Goal: Information Seeking & Learning: Find specific fact

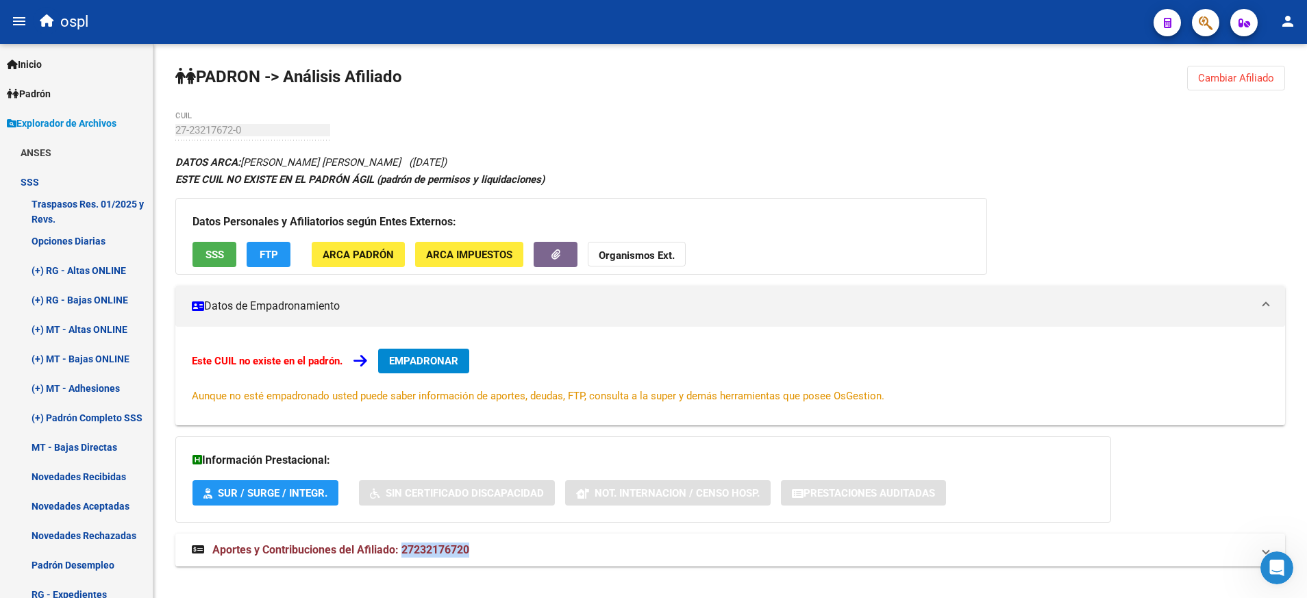
scroll to position [16, 0]
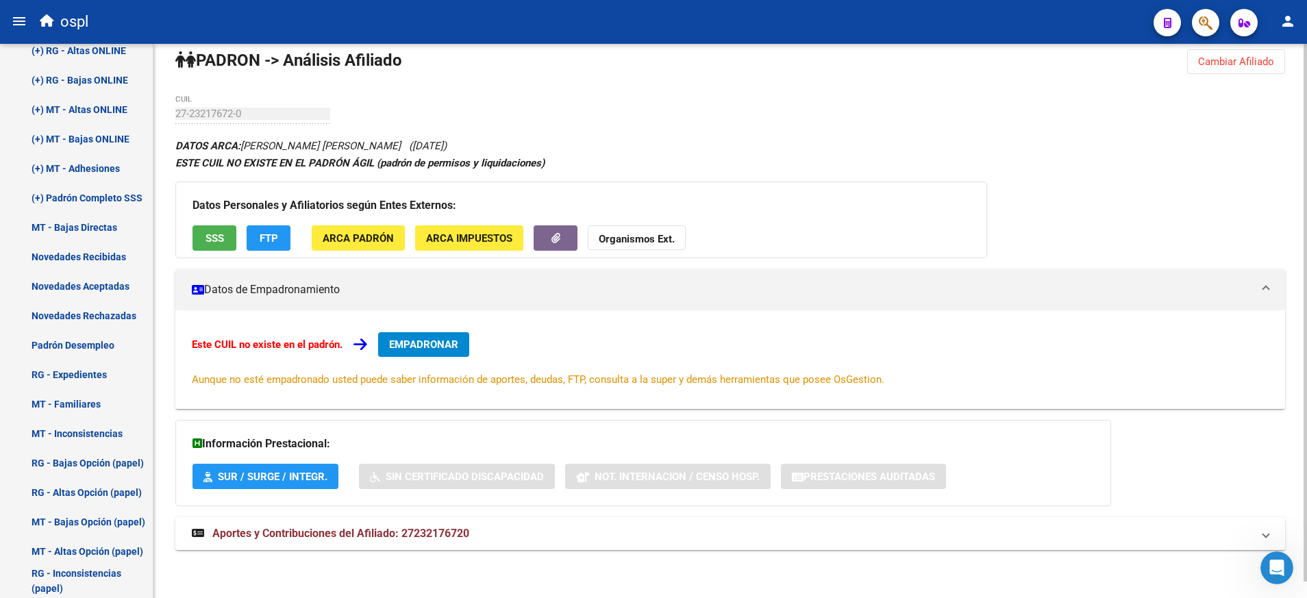
click at [1050, 145] on div "DATOS ARCA: [PERSON_NAME] [PERSON_NAME] ([DATE]) ESTE CUIL NO EXISTE EN EL PADR…" at bounding box center [729, 351] width 1109 height 428
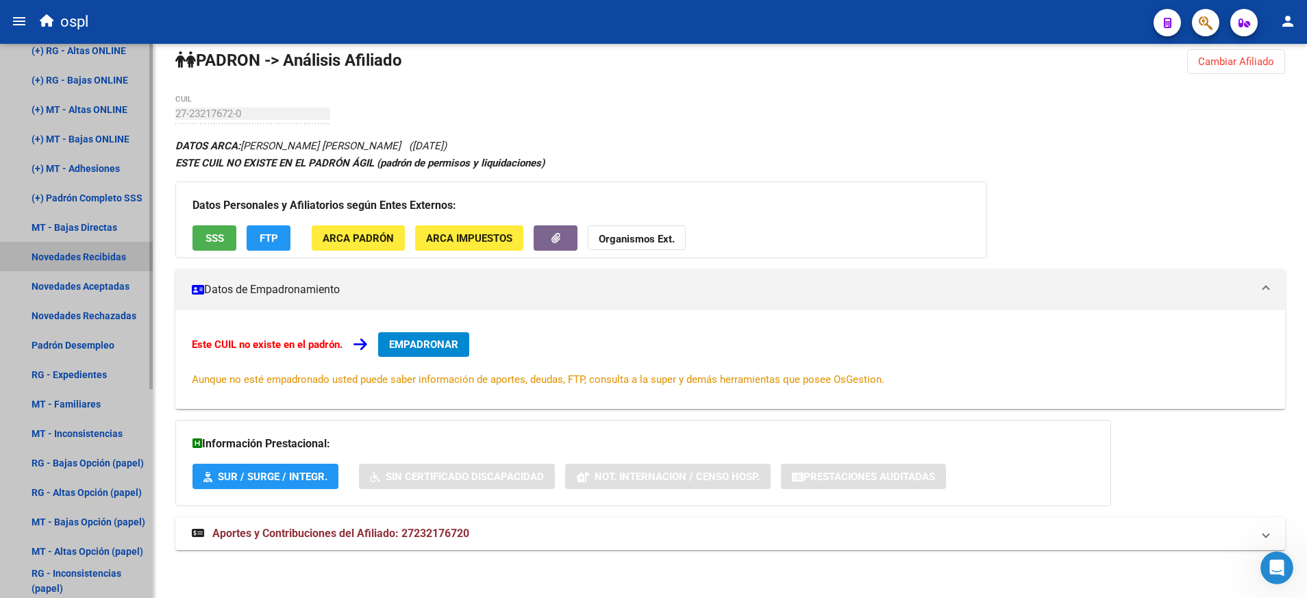
click at [110, 253] on link "Novedades Recibidas" at bounding box center [76, 256] width 153 height 29
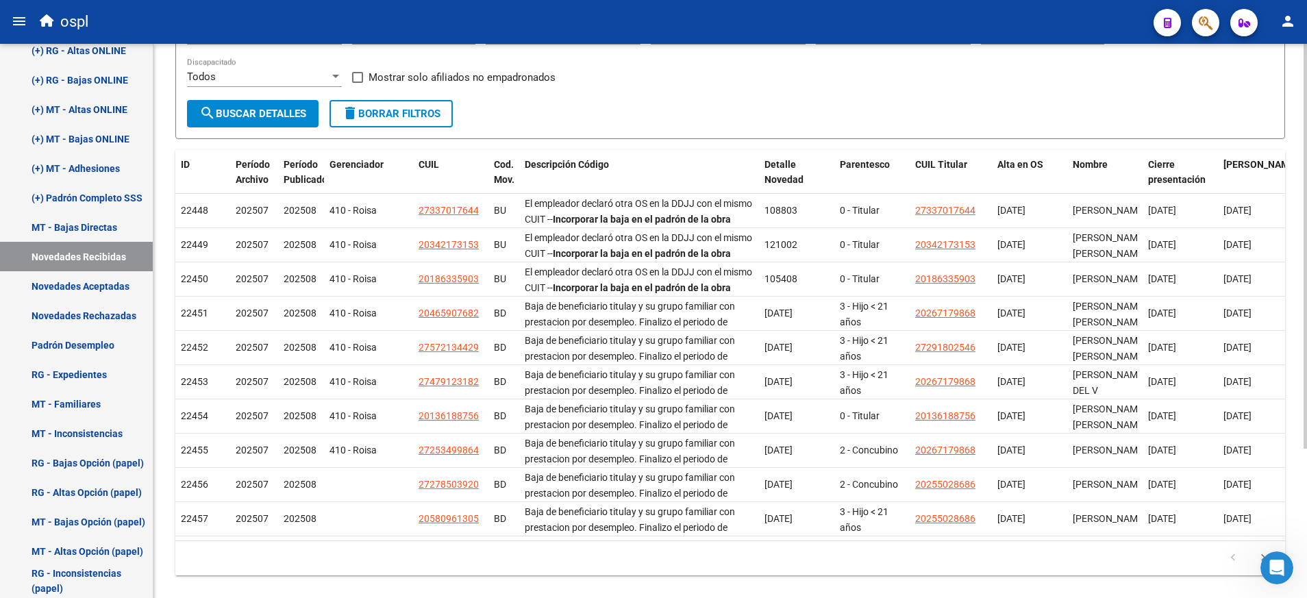
scroll to position [204, 0]
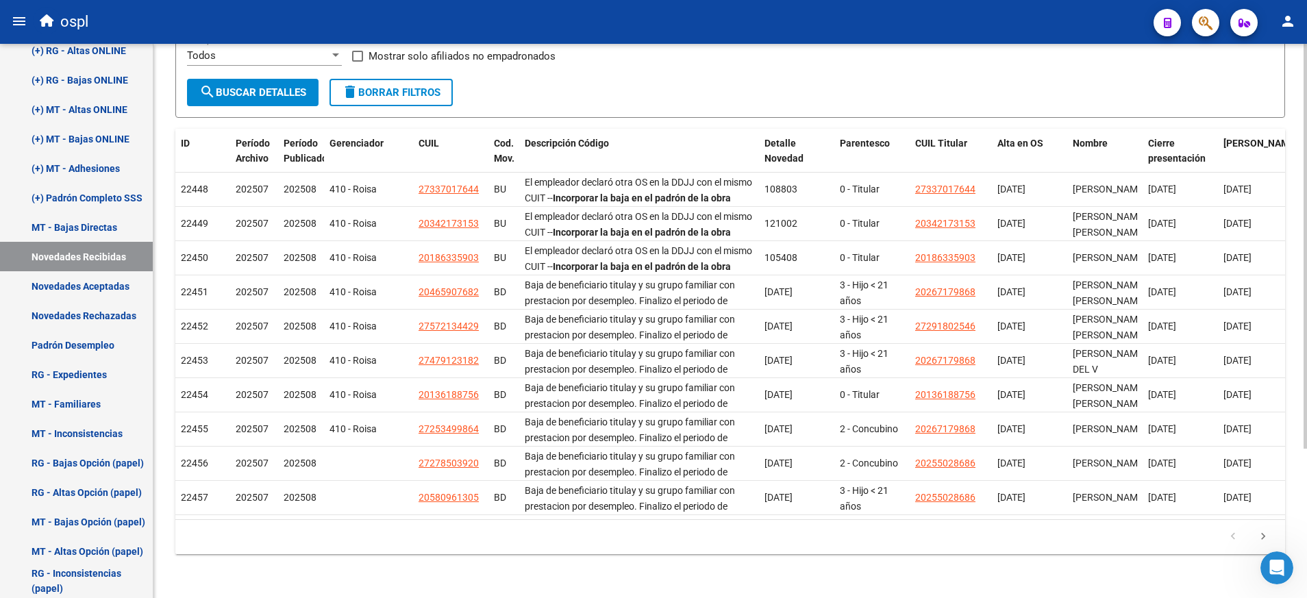
click at [1306, 454] on html "menu ospl person Firma Express Inicio Calendario SSS Instructivos Contacto OS P…" at bounding box center [653, 299] width 1307 height 598
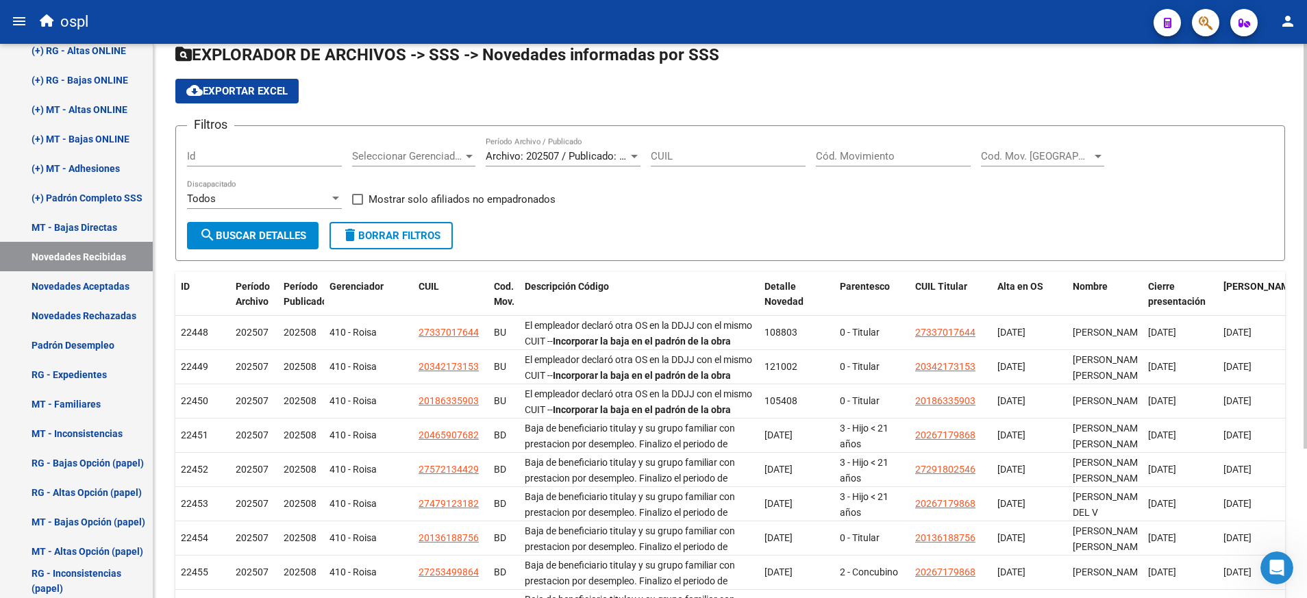
scroll to position [46, 0]
click at [1306, 338] on html "menu ospl person Firma Express Inicio Calendario SSS Instructivos Contacto OS P…" at bounding box center [653, 299] width 1307 height 598
click at [894, 147] on div "Cód. Movimiento" at bounding box center [893, 150] width 155 height 29
type input "bo"
click at [284, 236] on span "search Buscar Detalles" at bounding box center [252, 235] width 107 height 12
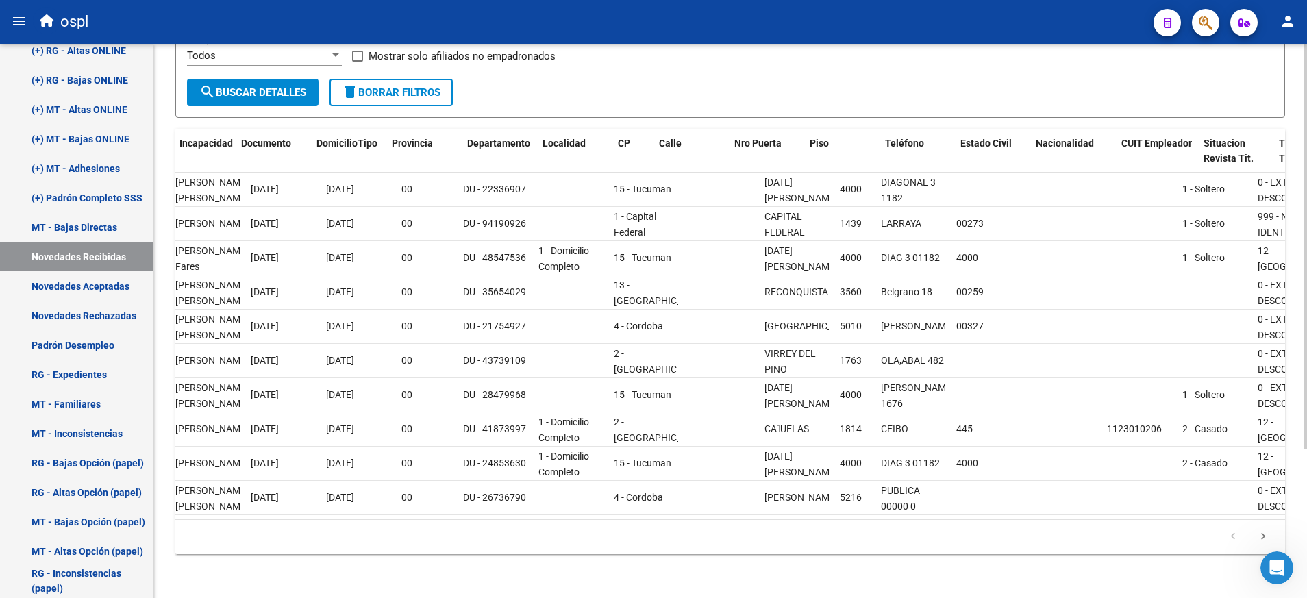
scroll to position [0, 1210]
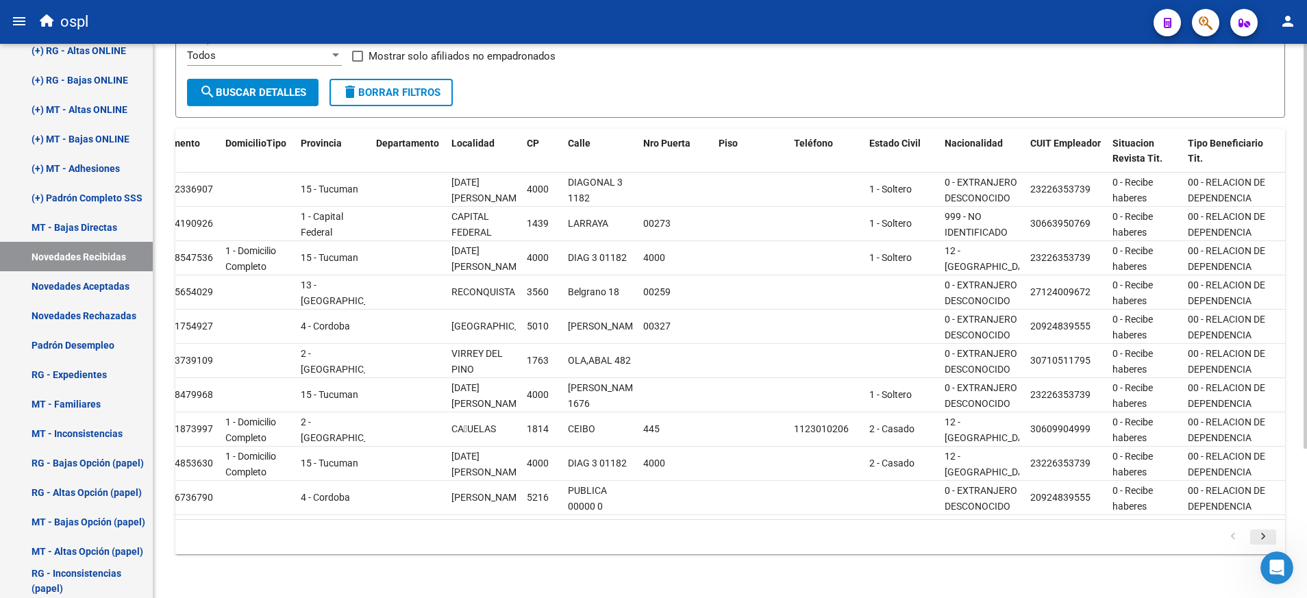
click at [1262, 535] on icon "go to next page" at bounding box center [1263, 538] width 18 height 16
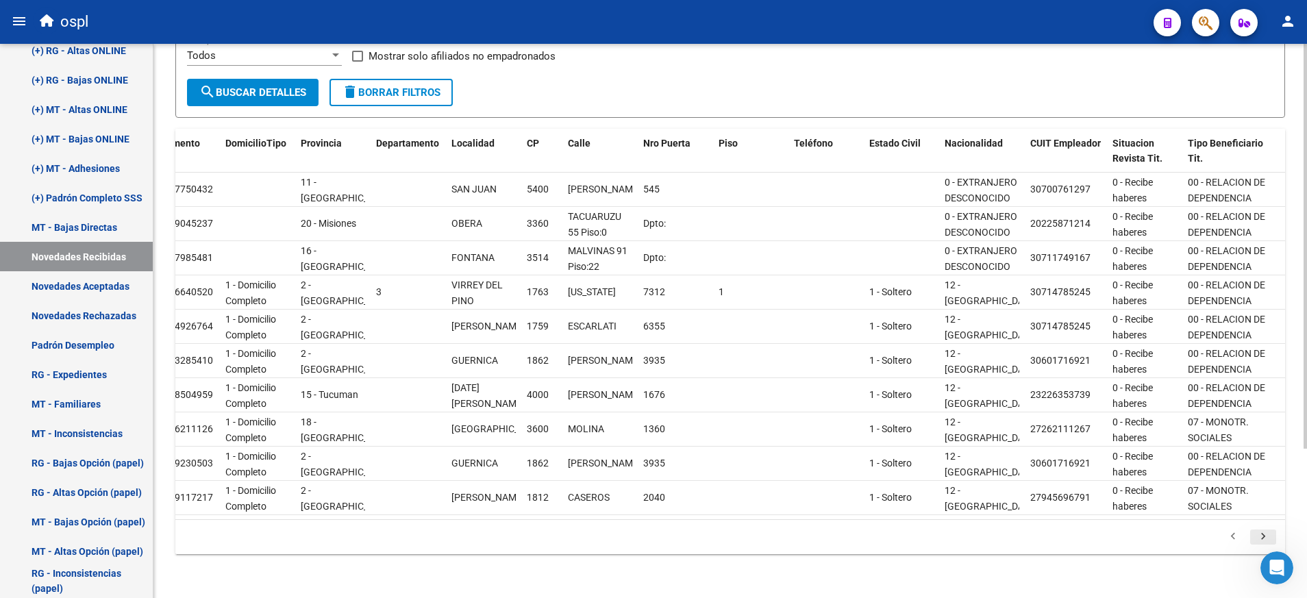
click at [1262, 535] on icon "go to next page" at bounding box center [1263, 538] width 18 height 16
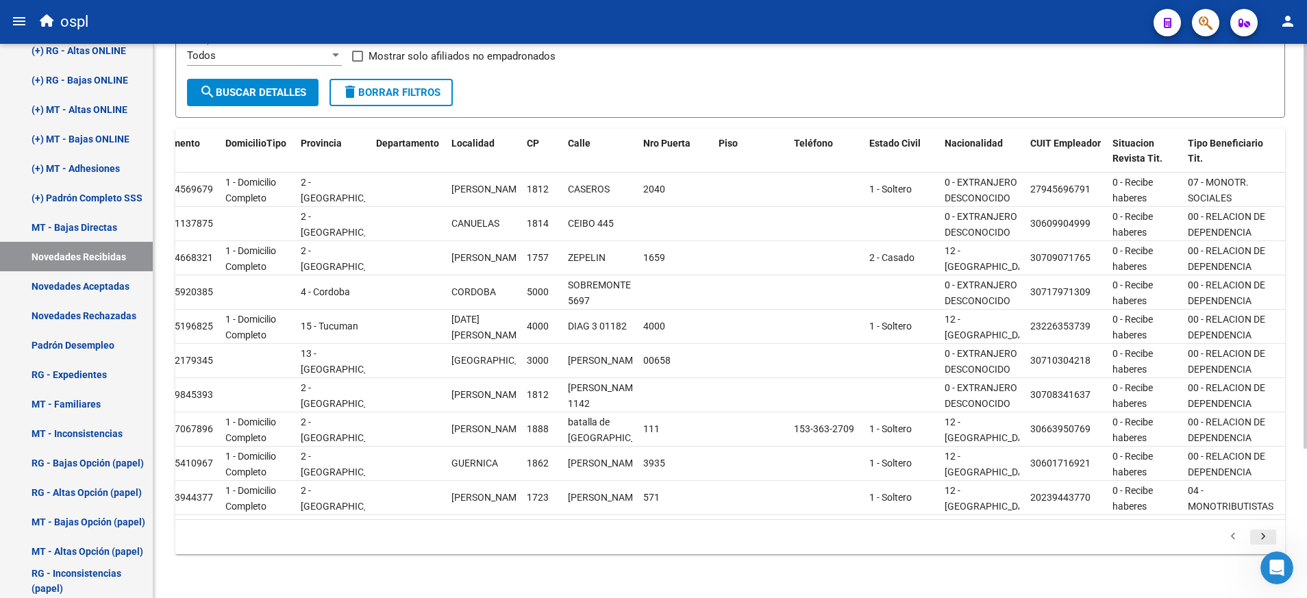
click at [1262, 535] on icon "go to next page" at bounding box center [1263, 538] width 18 height 16
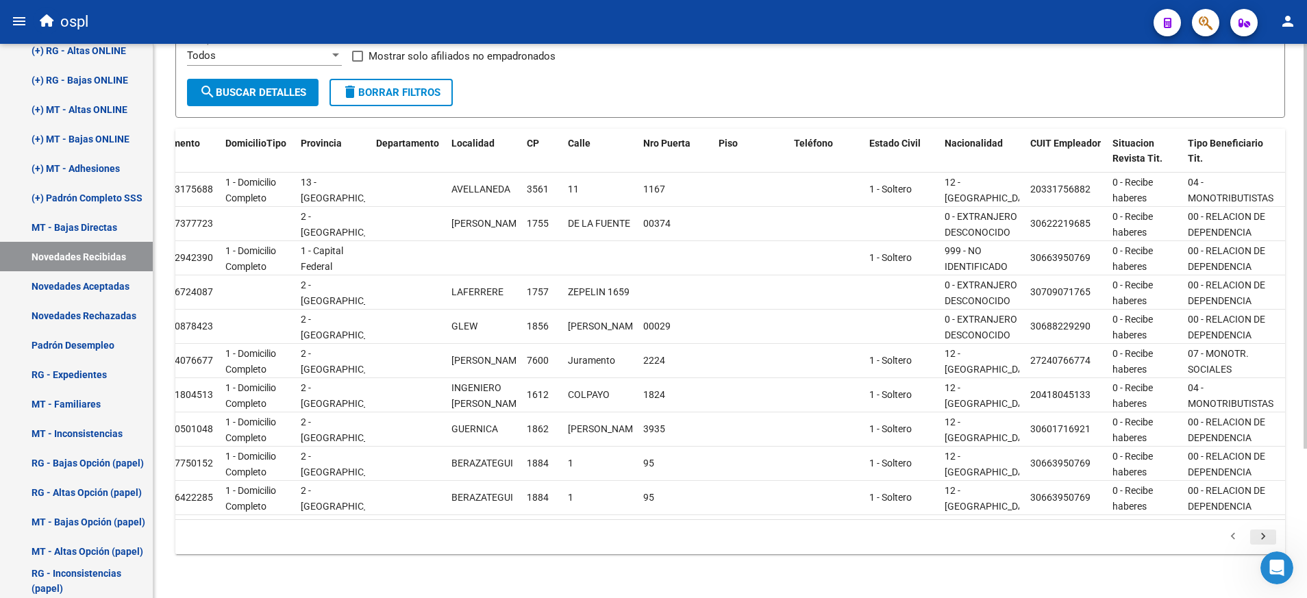
click at [1262, 535] on icon "go to next page" at bounding box center [1263, 538] width 18 height 16
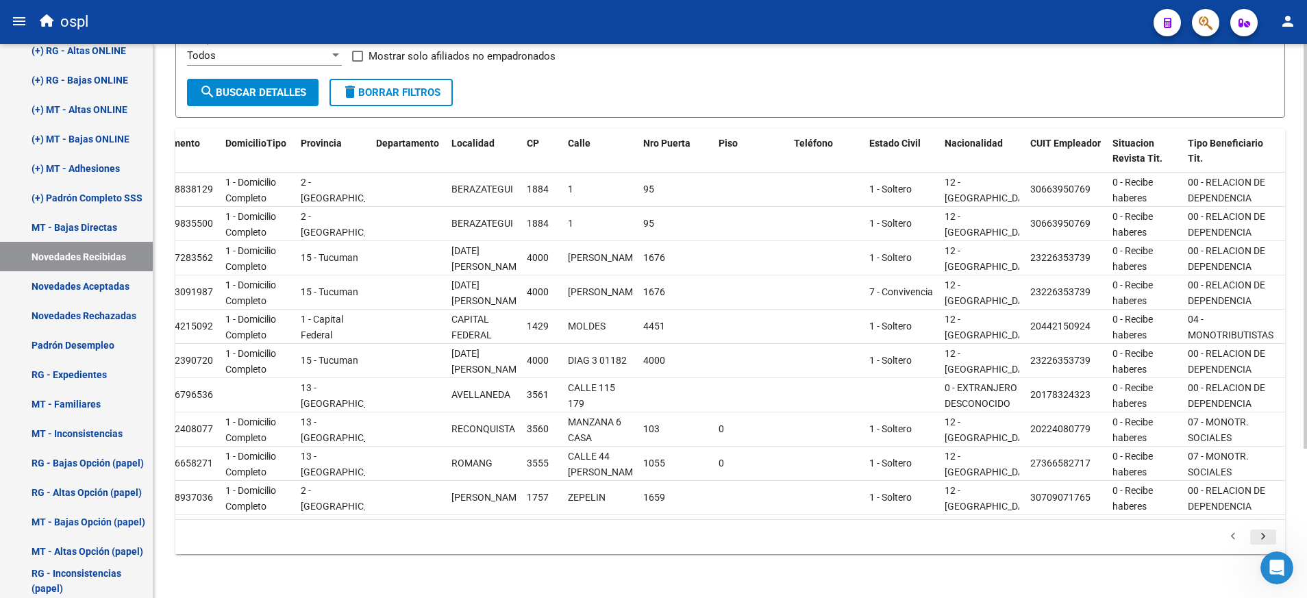
click at [1263, 535] on icon "go to next page" at bounding box center [1263, 538] width 18 height 16
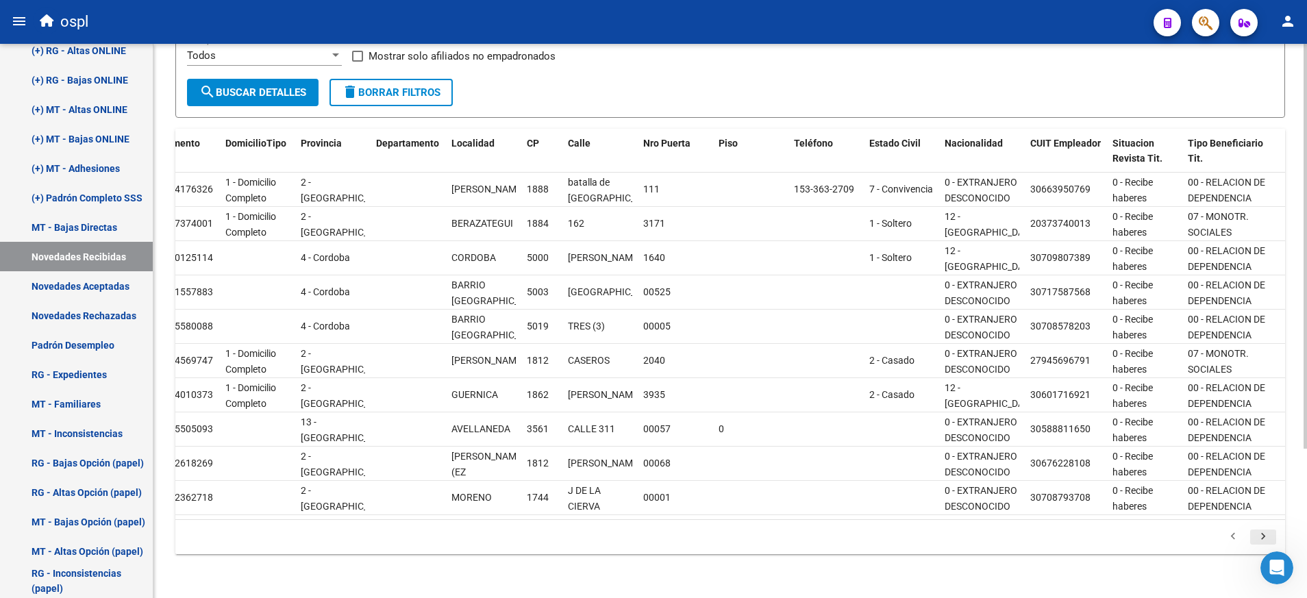
click at [1263, 535] on icon "go to next page" at bounding box center [1263, 538] width 18 height 16
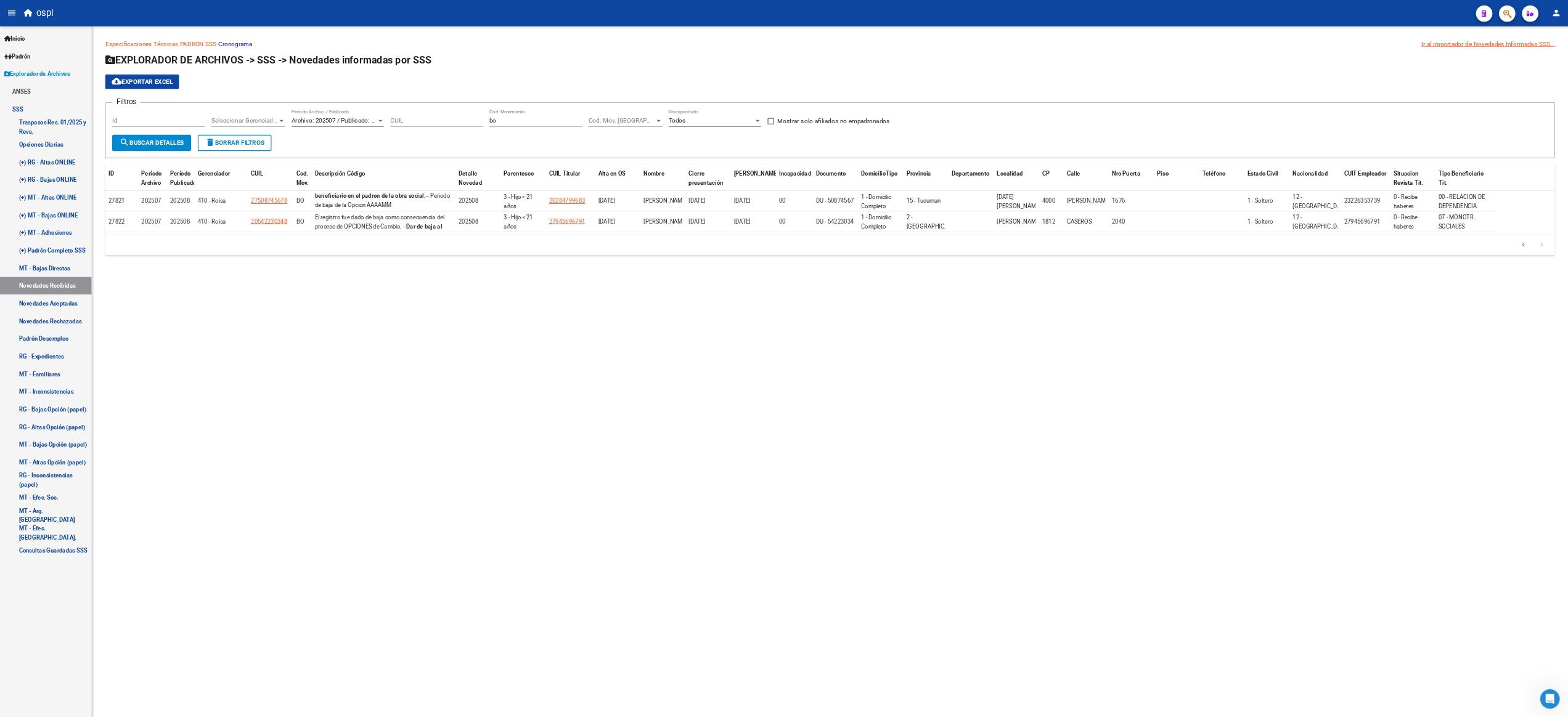
scroll to position [31, 0]
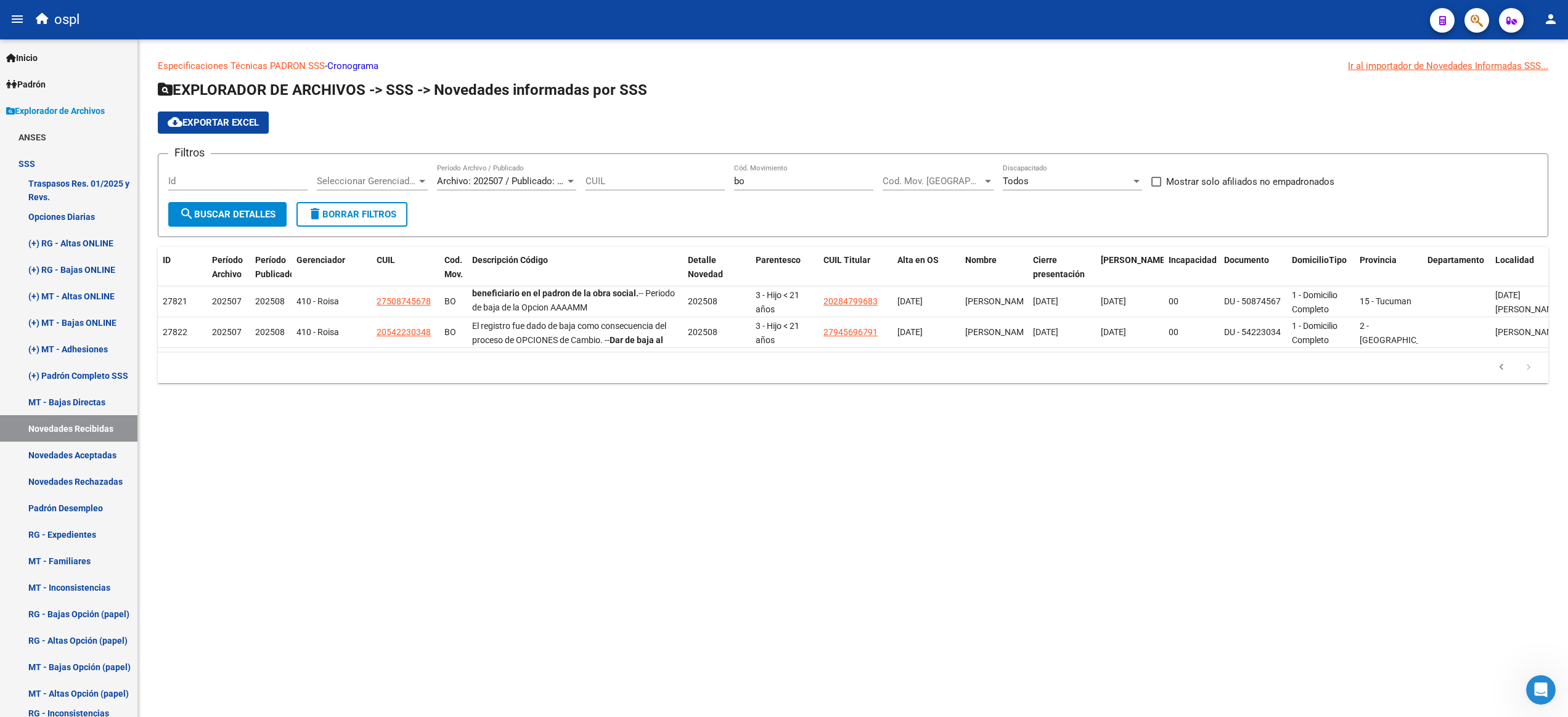
drag, startPoint x: 816, startPoint y: 336, endPoint x: 590, endPoint y: 456, distance: 255.9
click at [590, 456] on mat-sidenav-content "Especificaciones Técnicas PADRON SSS - Cronograma Ir al importador [PERSON_NAME…" at bounding box center [852, 378] width 1430 height 677
click at [1176, 378] on li at bounding box center [1501, 367] width 27 height 21
click at [1176, 376] on icon "go to previous page" at bounding box center [1501, 369] width 16 height 14
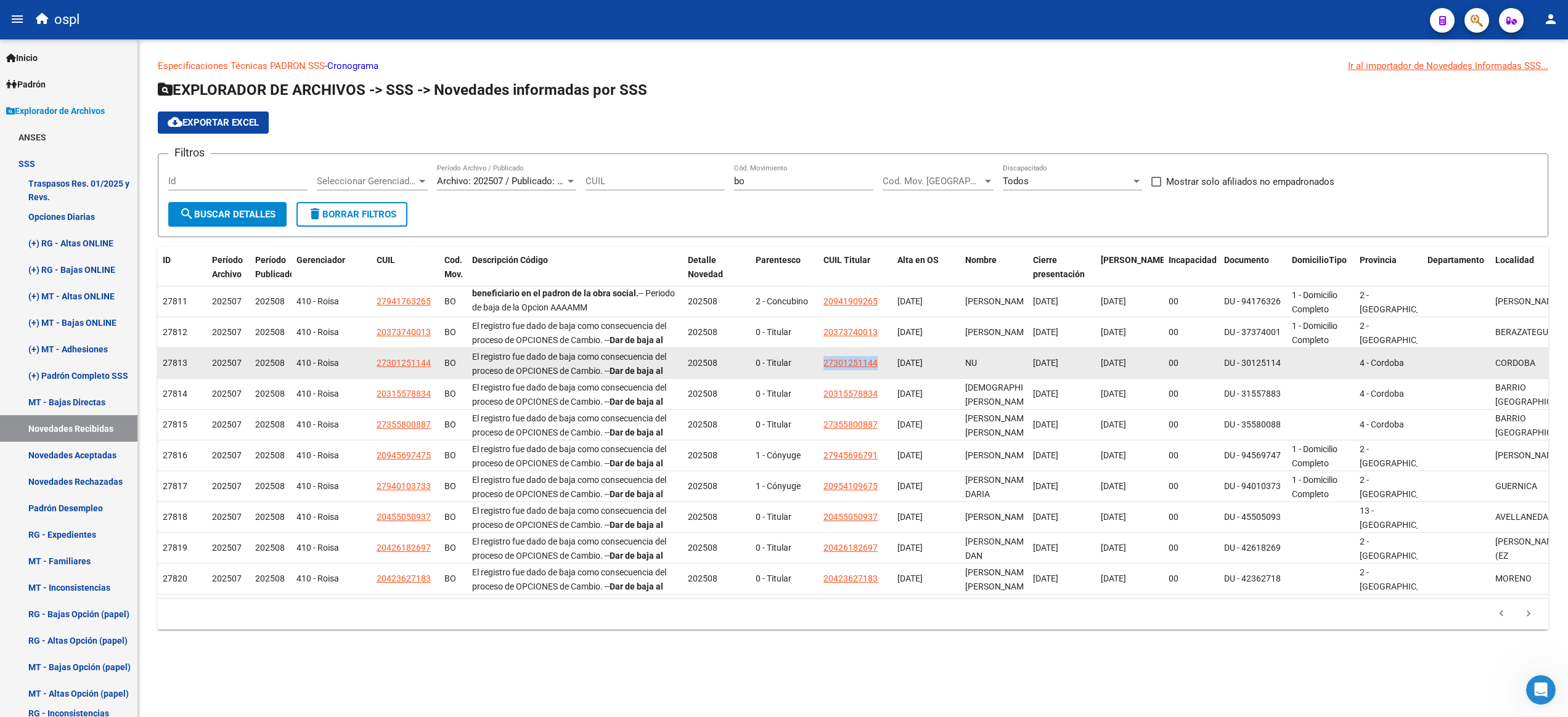
drag, startPoint x: 822, startPoint y: 362, endPoint x: 881, endPoint y: 367, distance: 59.2
click at [881, 367] on datatable-body-cell "27301251144" at bounding box center [855, 363] width 74 height 31
copy span "27301251144"
